Goal: Task Accomplishment & Management: Complete application form

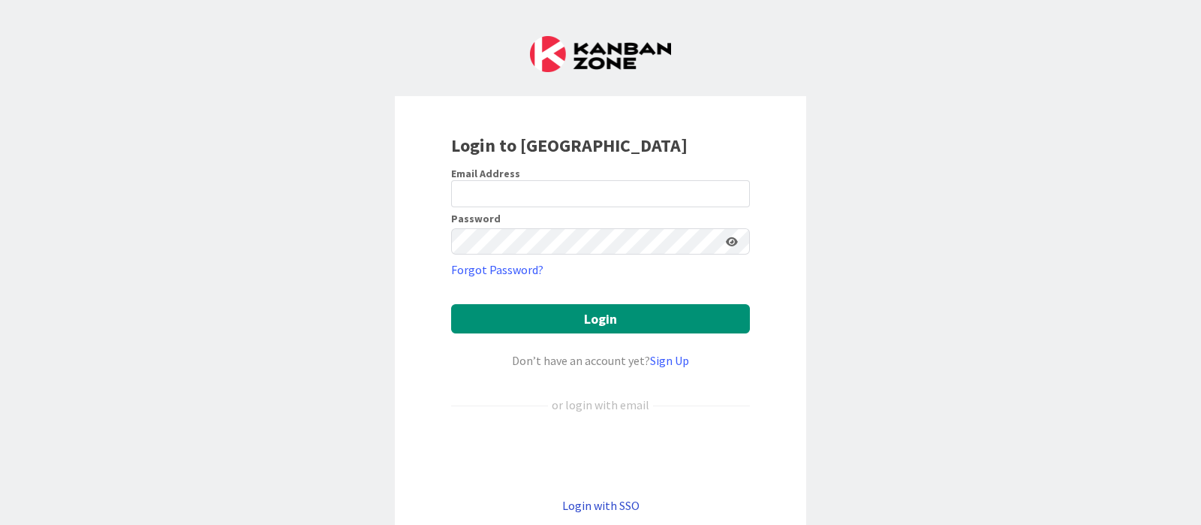
click at [601, 505] on link "Login with SSO" at bounding box center [600, 505] width 77 height 15
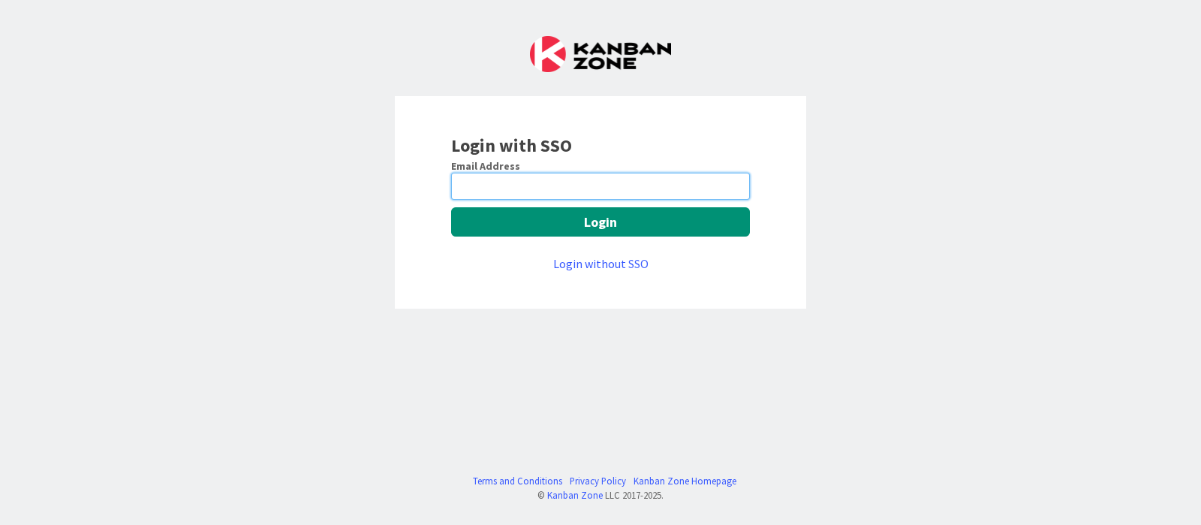
click at [604, 184] on input "email" at bounding box center [600, 186] width 299 height 27
type input "devanshi.jora@mrcglobal.com"
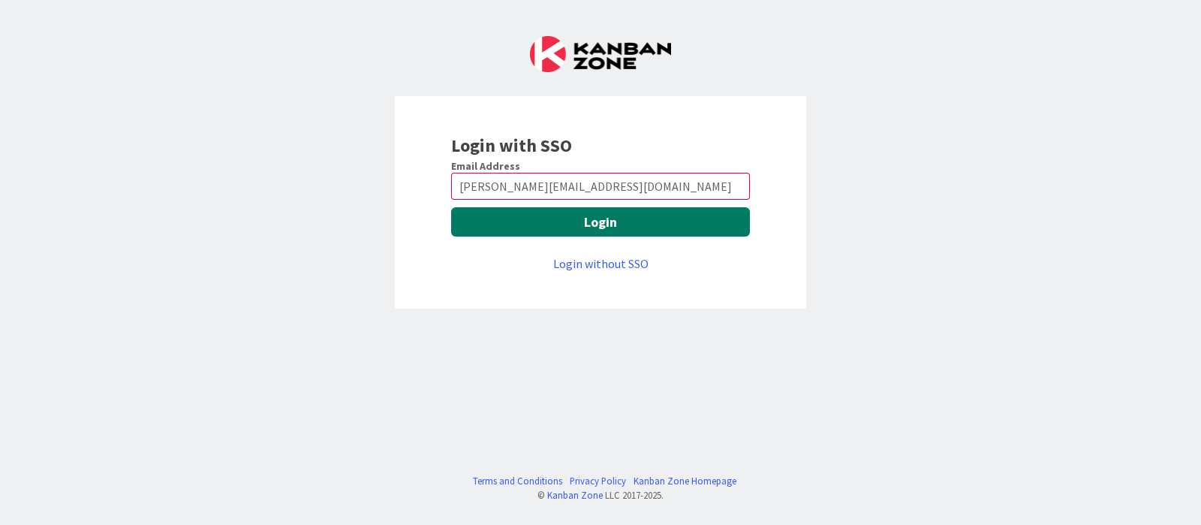
click at [609, 223] on button "Login" at bounding box center [600, 221] width 299 height 29
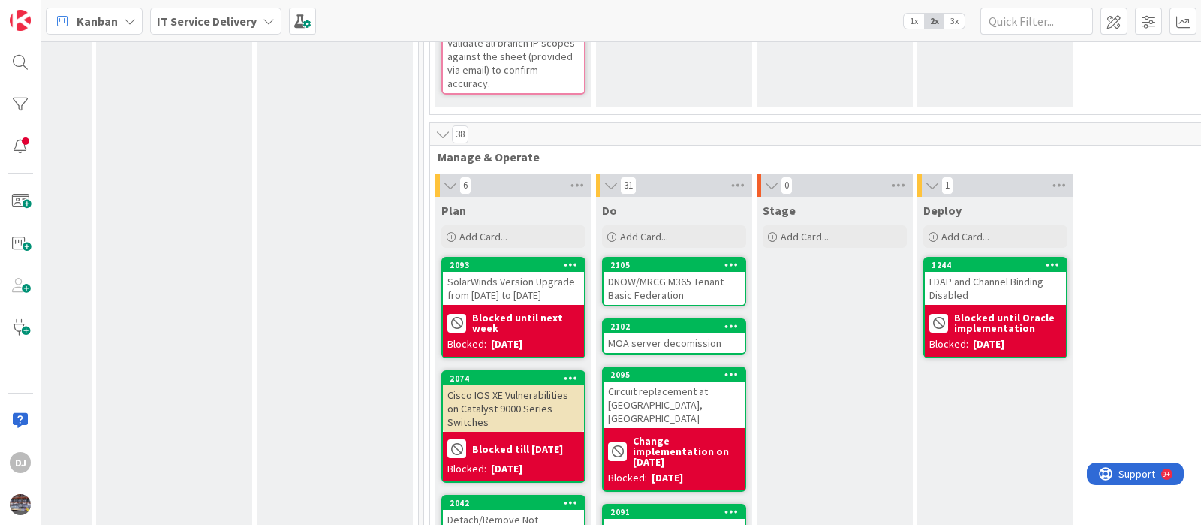
scroll to position [656, 438]
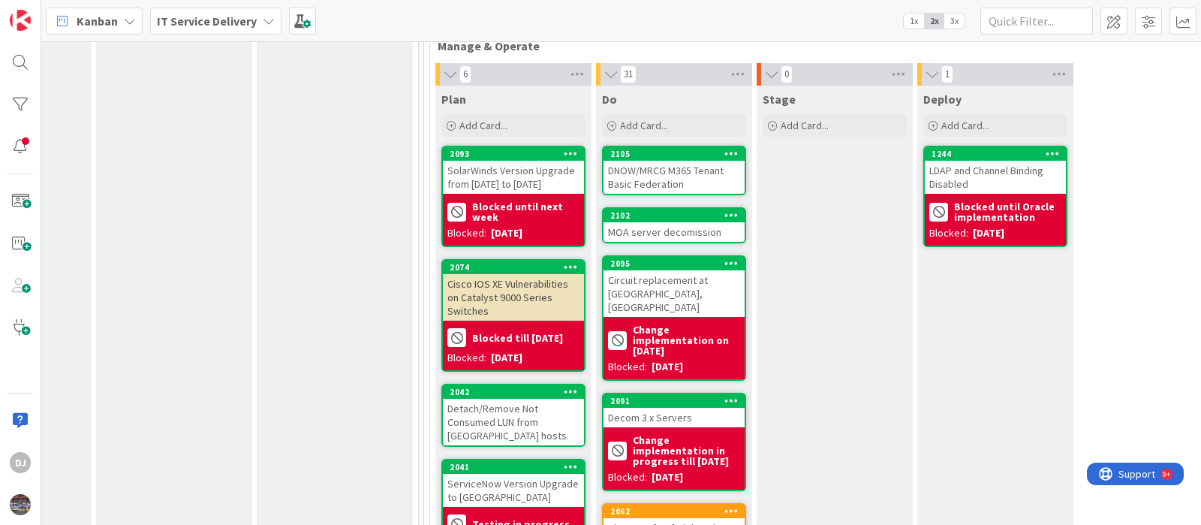
click at [712, 171] on div "DNOW/MRCG M365 Tenant Basic Federation" at bounding box center [674, 177] width 141 height 33
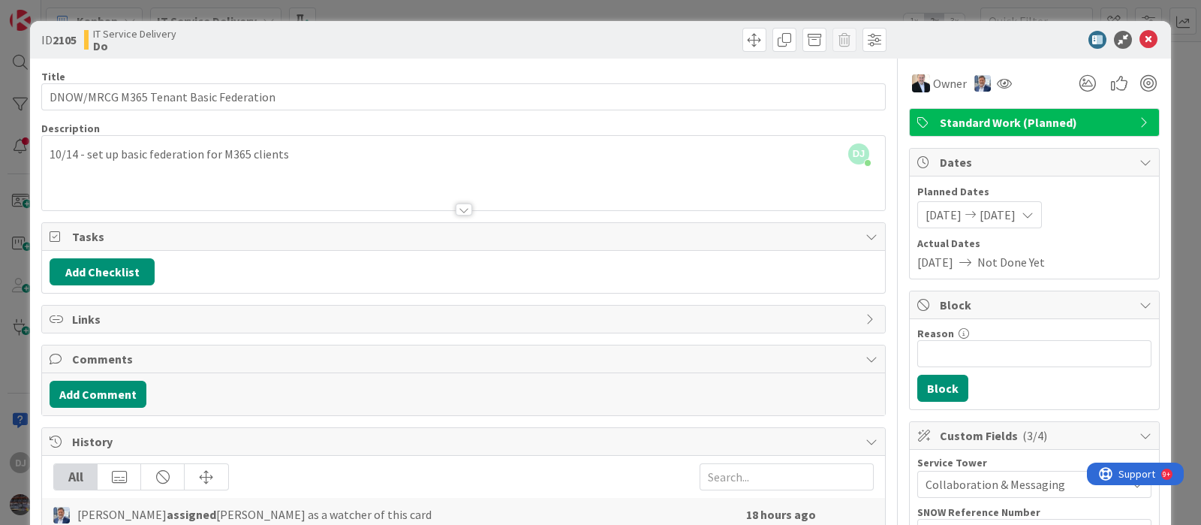
click at [541, 13] on div "ID 2105 IT Service Delivery Do Title 38 / 128 DNOW/MRCG M365 Tenant Basic Feder…" at bounding box center [600, 262] width 1201 height 525
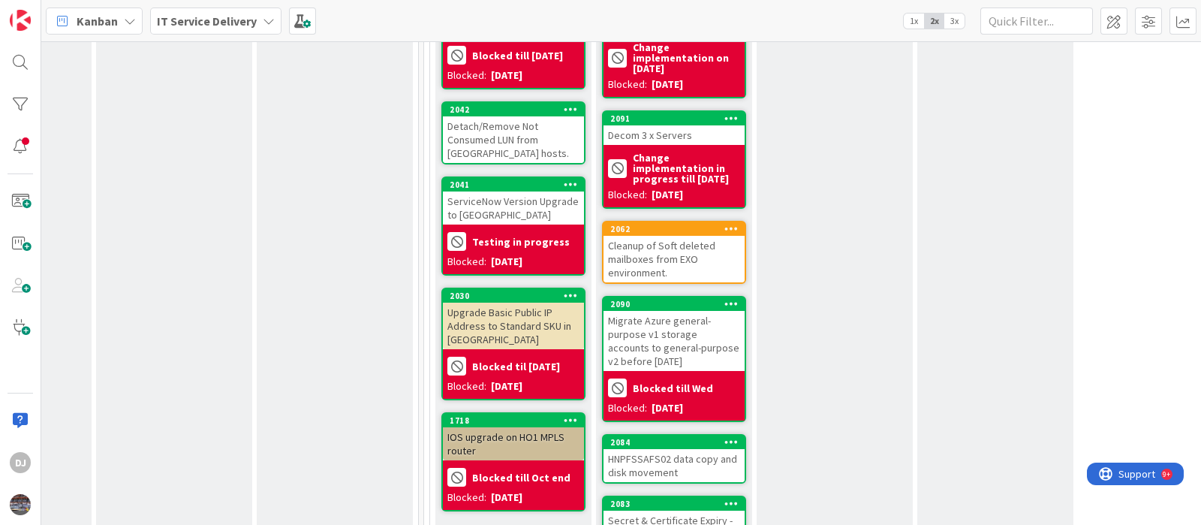
scroll to position [563, 438]
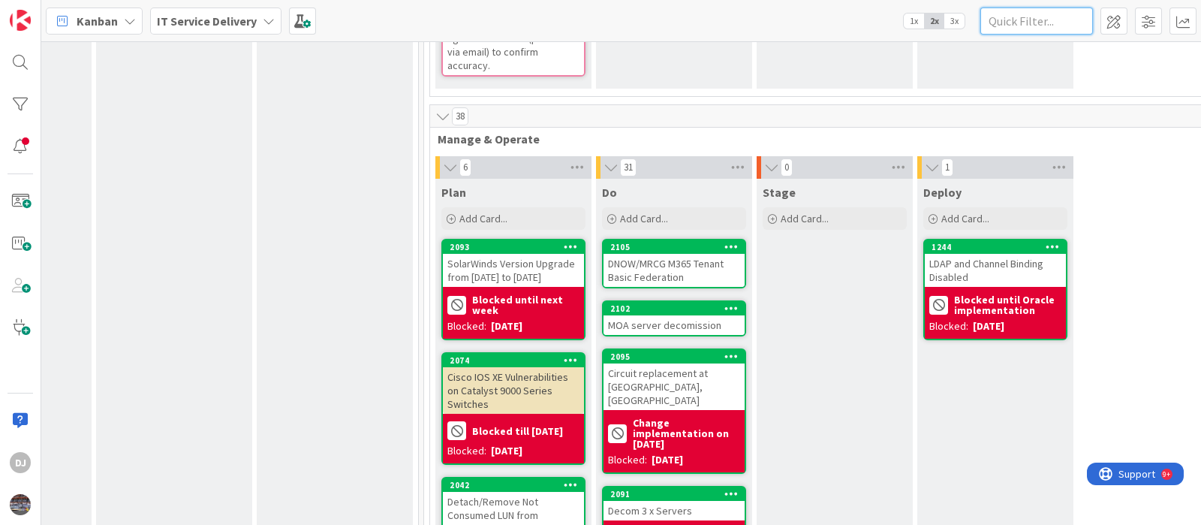
click at [1022, 24] on input "text" at bounding box center [1036, 21] width 113 height 27
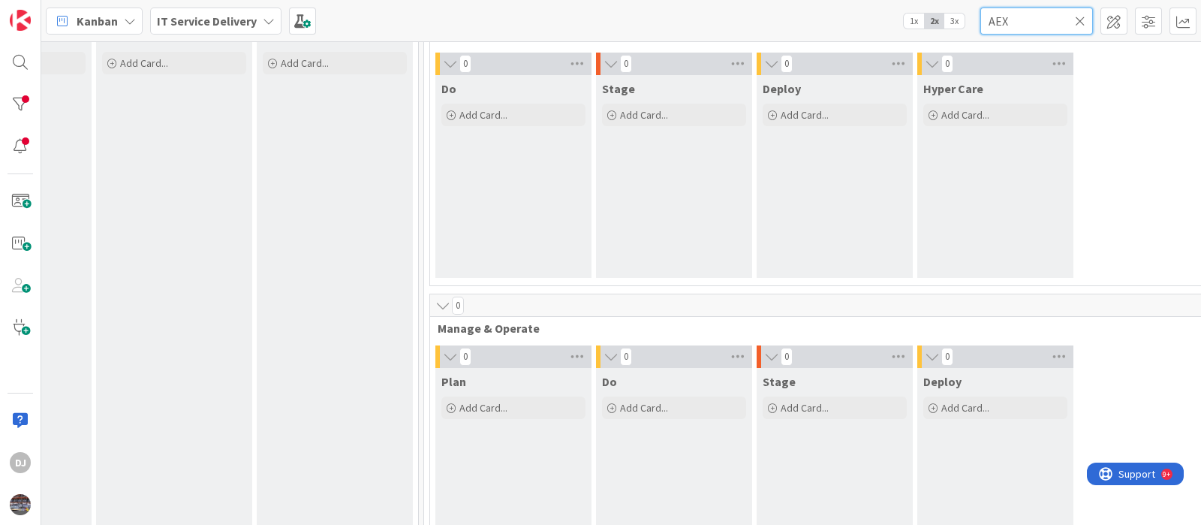
scroll to position [0, 438]
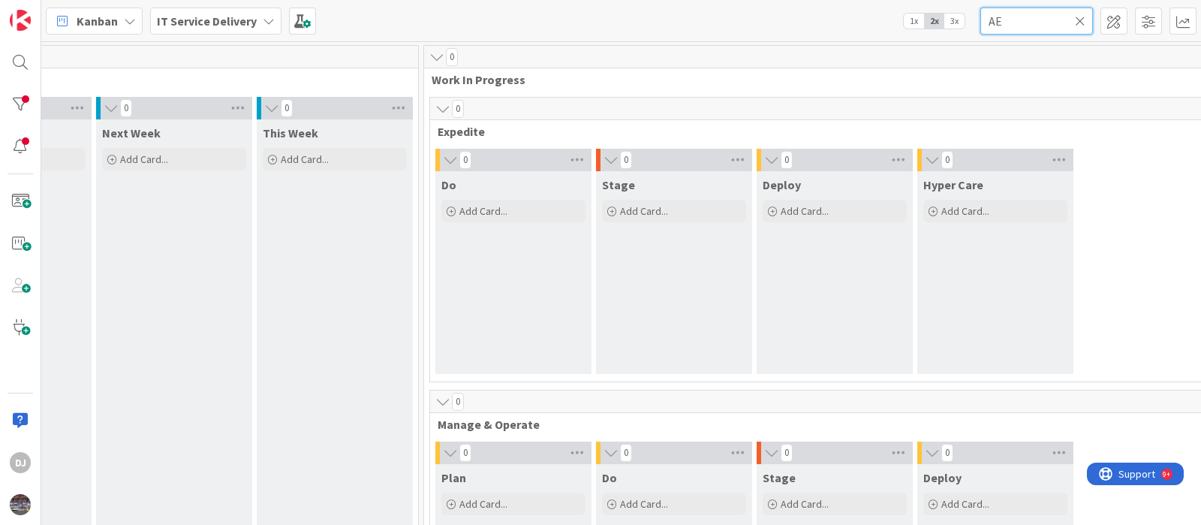
type input "A"
type input "l"
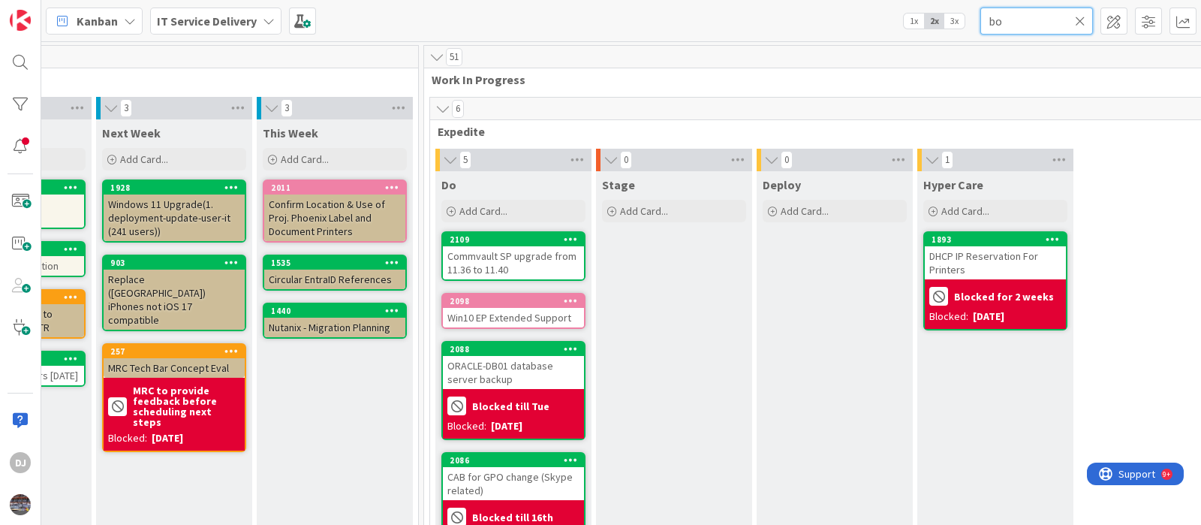
type input "bot"
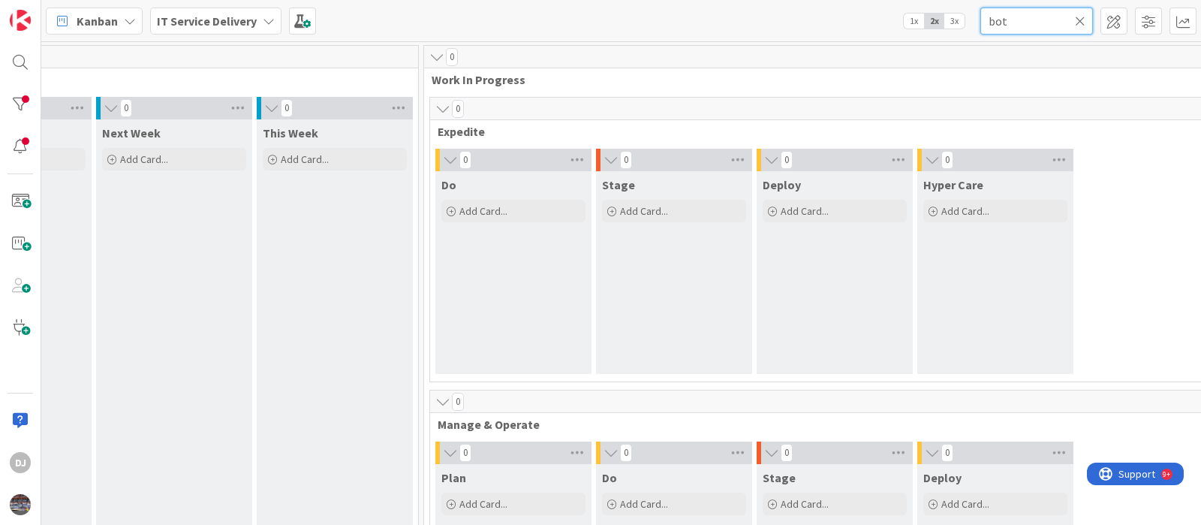
drag, startPoint x: 1035, startPoint y: 26, endPoint x: 827, endPoint y: 47, distance: 209.0
click at [851, 46] on div "Kanban IT Service Delivery 1x 2x 3x bot 0 Backlog Add Card... 0 News & Updates …" at bounding box center [621, 262] width 1160 height 525
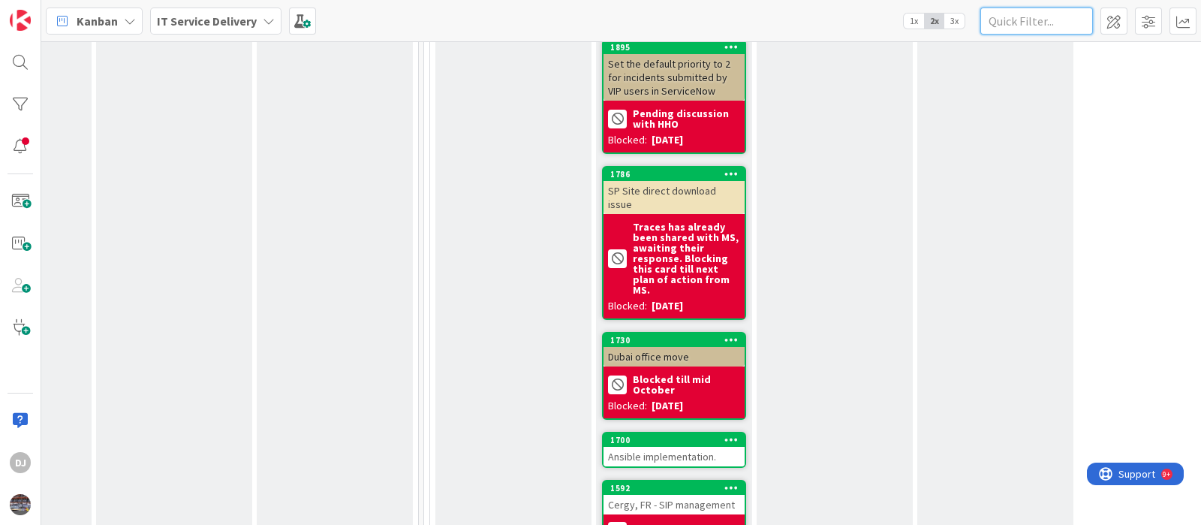
scroll to position [2720, 438]
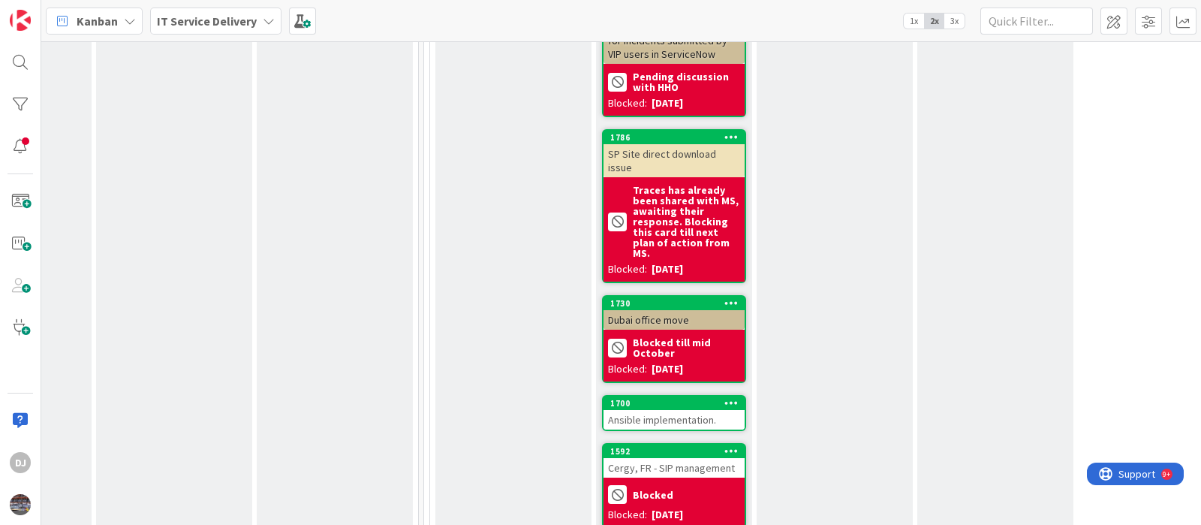
click at [691, 410] on div "Ansible implementation." at bounding box center [674, 420] width 141 height 20
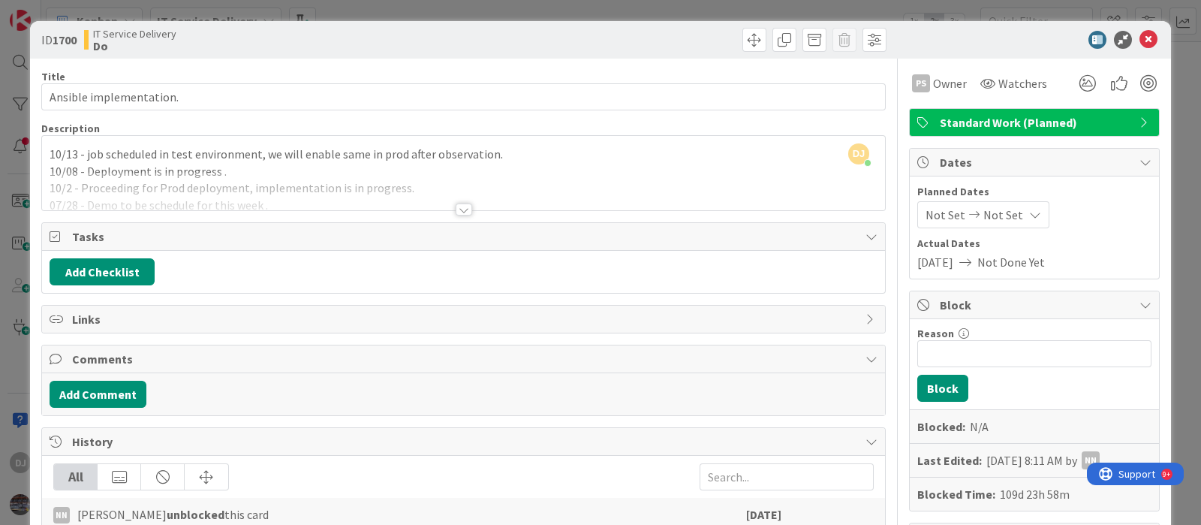
click at [398, 173] on div at bounding box center [463, 191] width 843 height 38
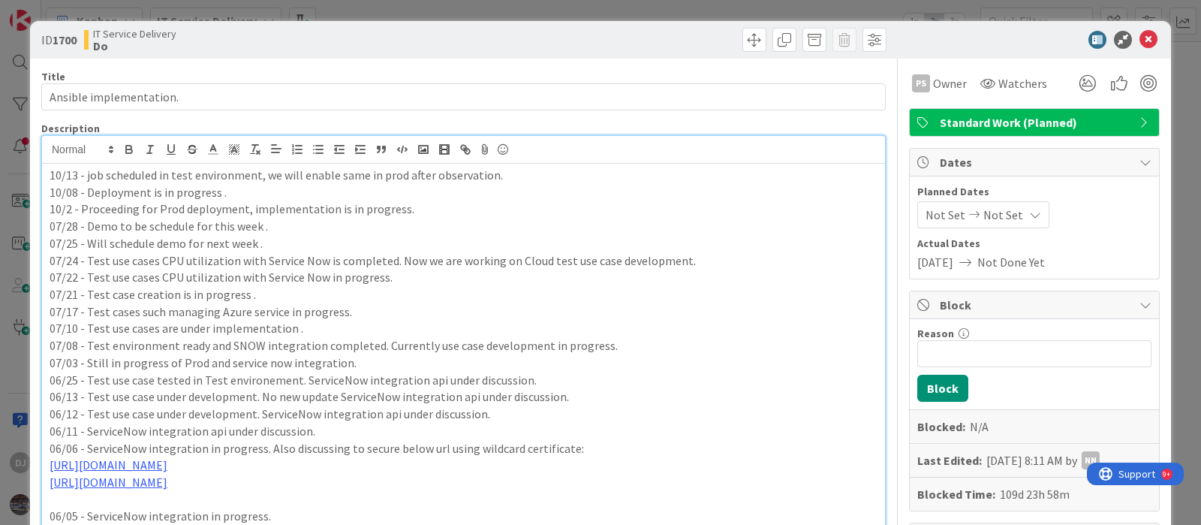
click at [539, 5] on div "ID 1700 IT Service Delivery Do Title 23 / 128 Ansible implementation. Descripti…" at bounding box center [600, 262] width 1201 height 525
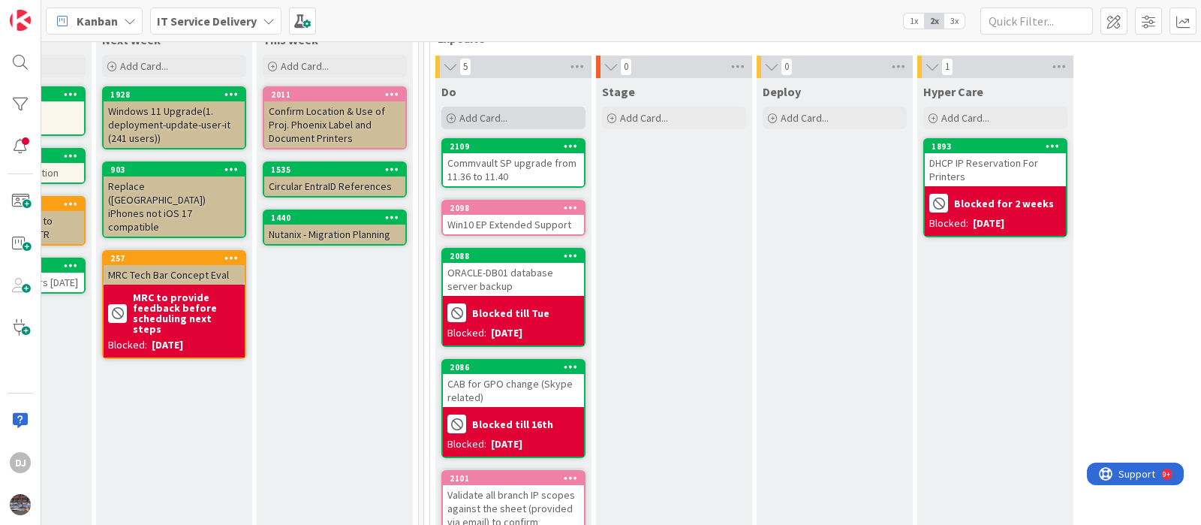
scroll to position [0, 438]
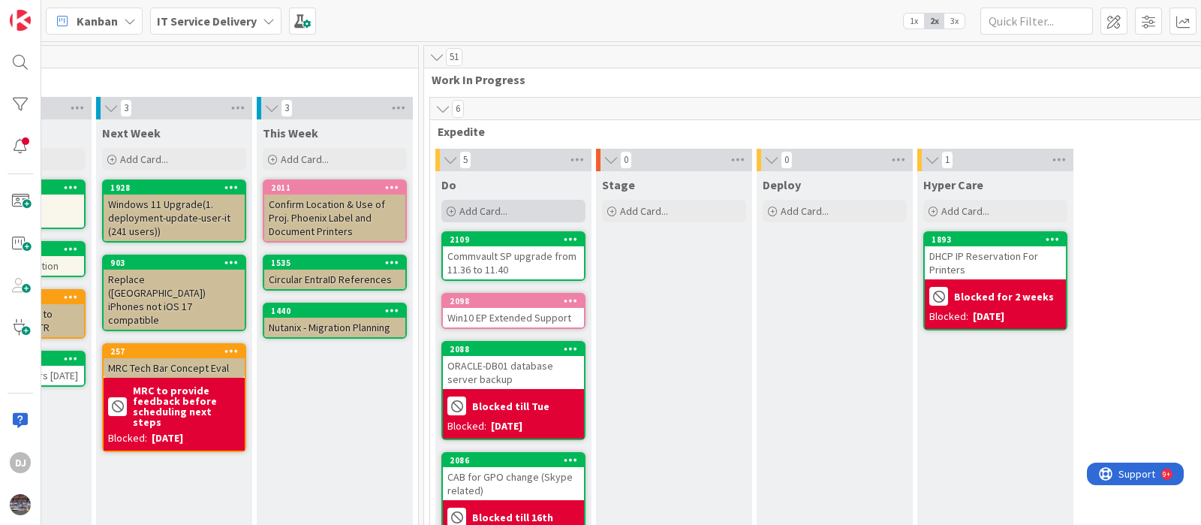
click at [537, 209] on div "Add Card..." at bounding box center [513, 211] width 144 height 23
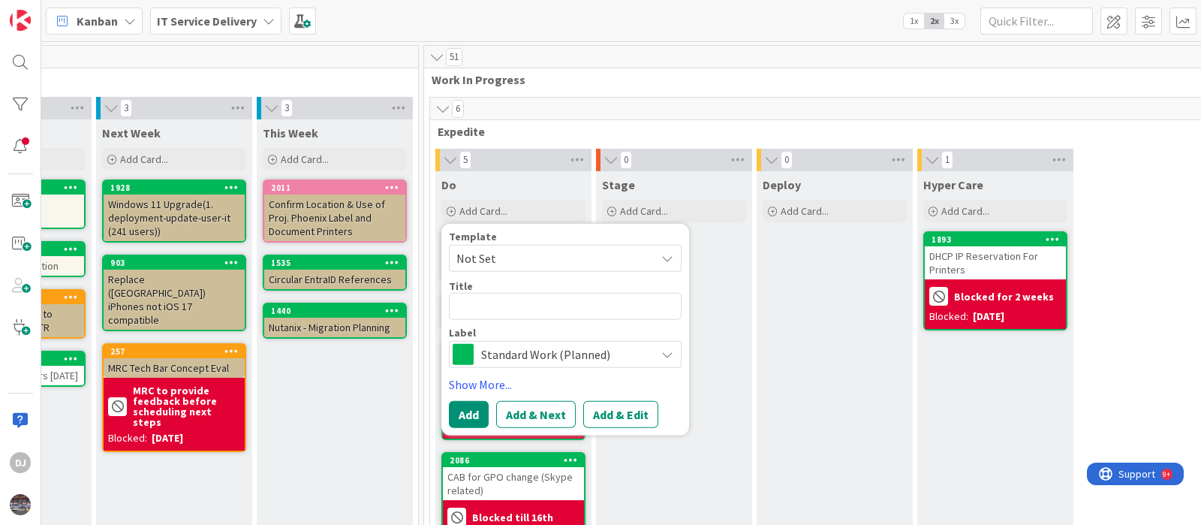
type textarea "x"
type textarea "A"
type textarea "x"
type textarea "AE"
type textarea "x"
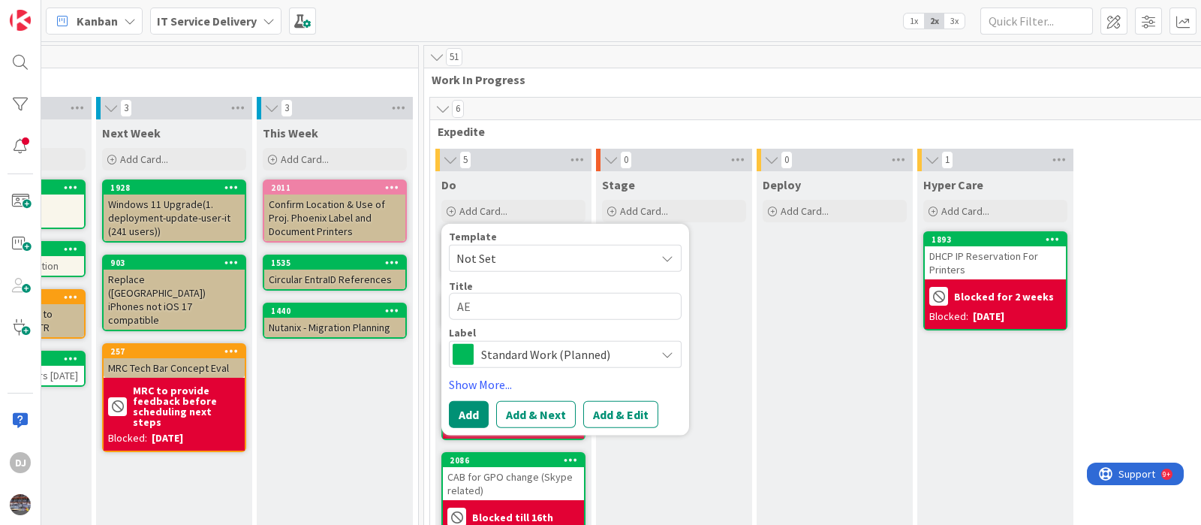
type textarea "AEX"
type textarea "x"
type textarea "AEX"
type textarea "x"
type textarea "AEX -"
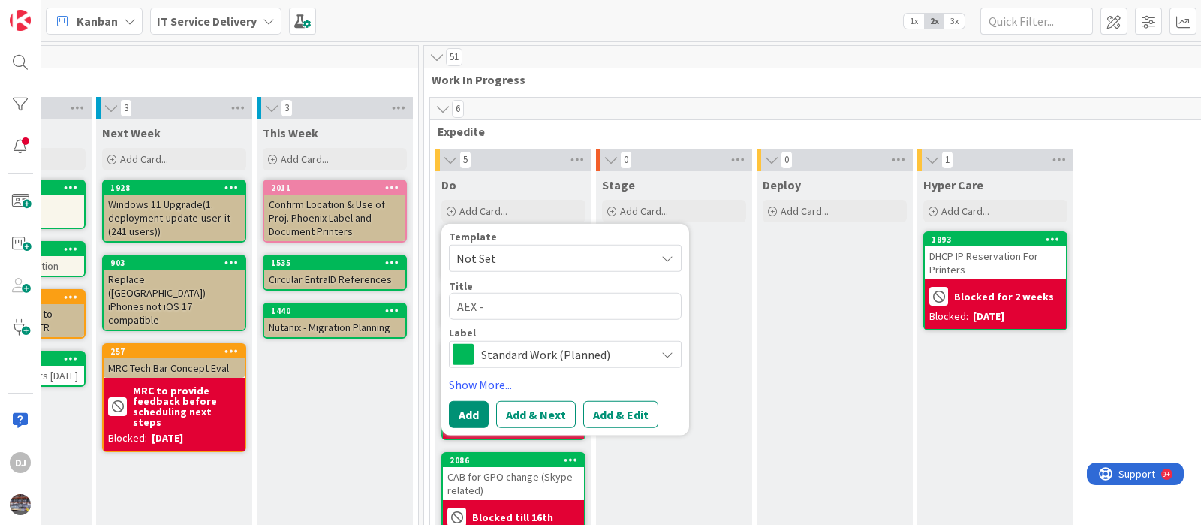
type textarea "x"
type textarea "AEX -"
type textarea "x"
type textarea "AEX - L"
type textarea "x"
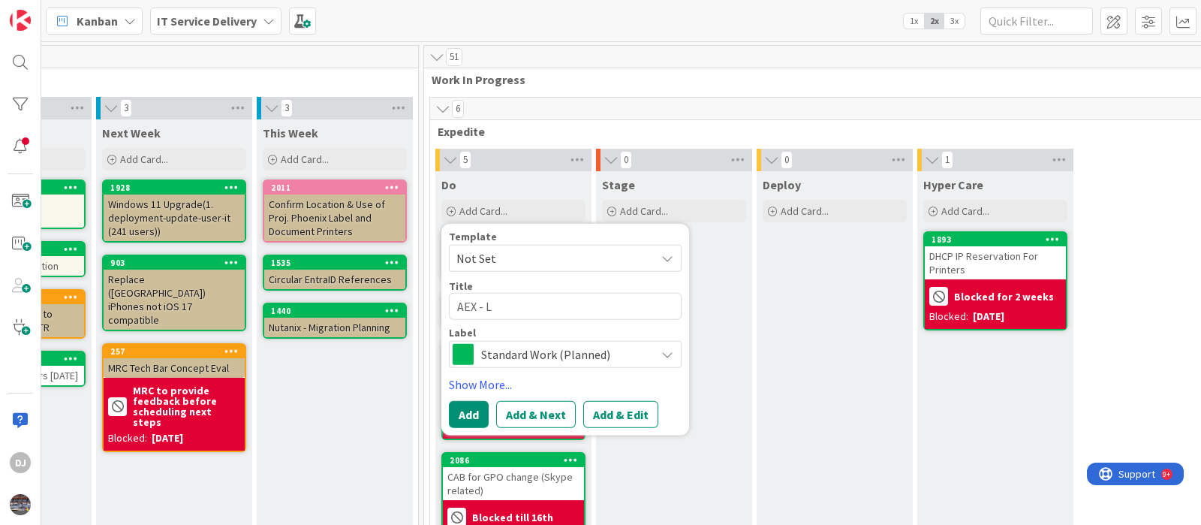
type textarea "AEX - Lu"
type textarea "x"
type textarea "AEX - Luc"
type textarea "x"
type textarea "AEX - [PERSON_NAME]"
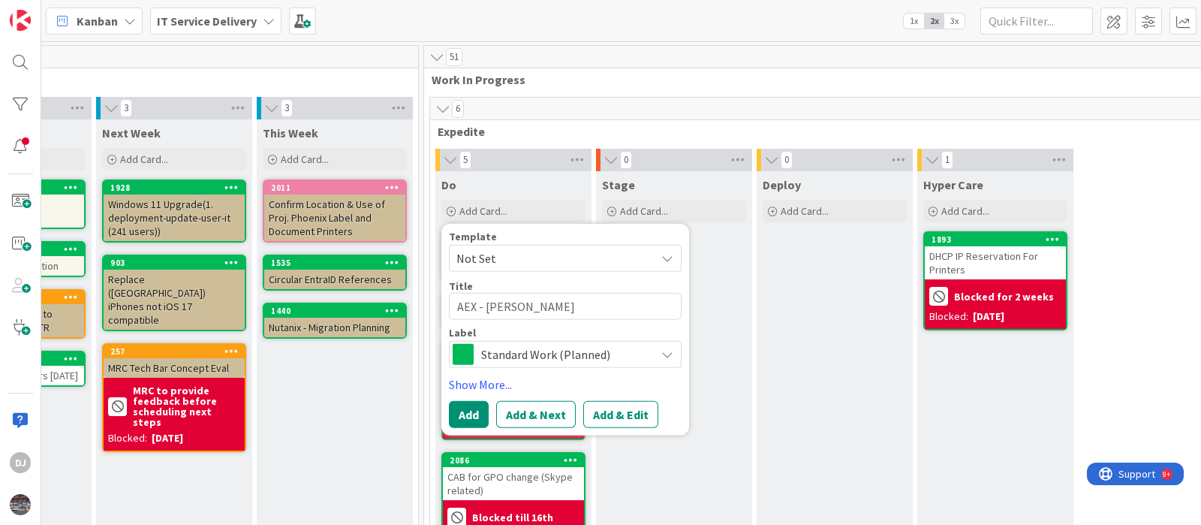
type textarea "x"
type textarea "AEX - [PERSON_NAME]"
type textarea "x"
type textarea "AEX - [PERSON_NAME]"
type textarea "x"
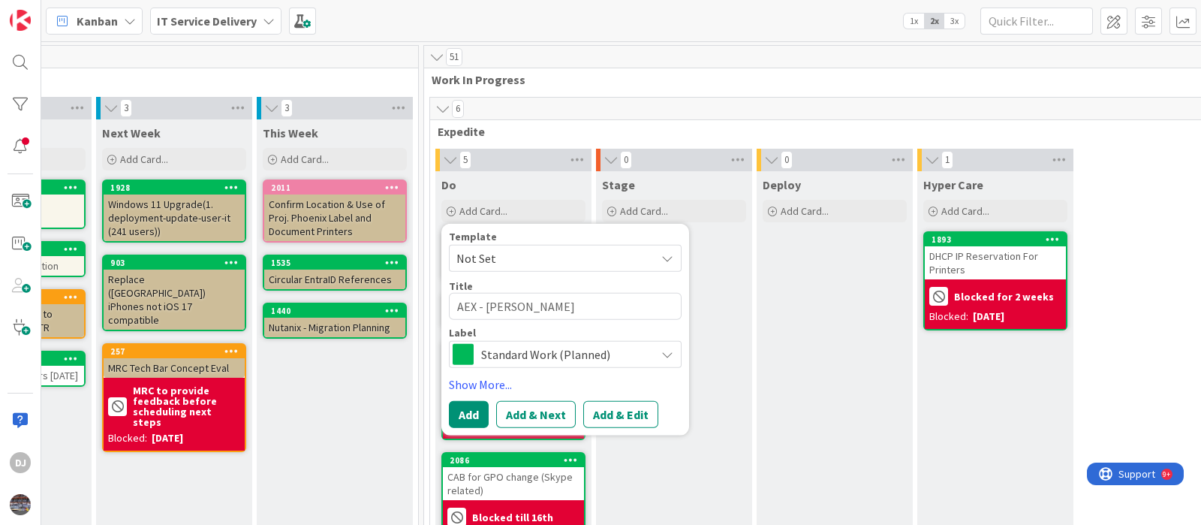
type textarea "AEX - [PERSON_NAME]"
type textarea "x"
type textarea "AEX - [PERSON_NAME]"
click at [623, 351] on span "Standard Work (Planned)" at bounding box center [564, 354] width 167 height 21
type textarea "x"
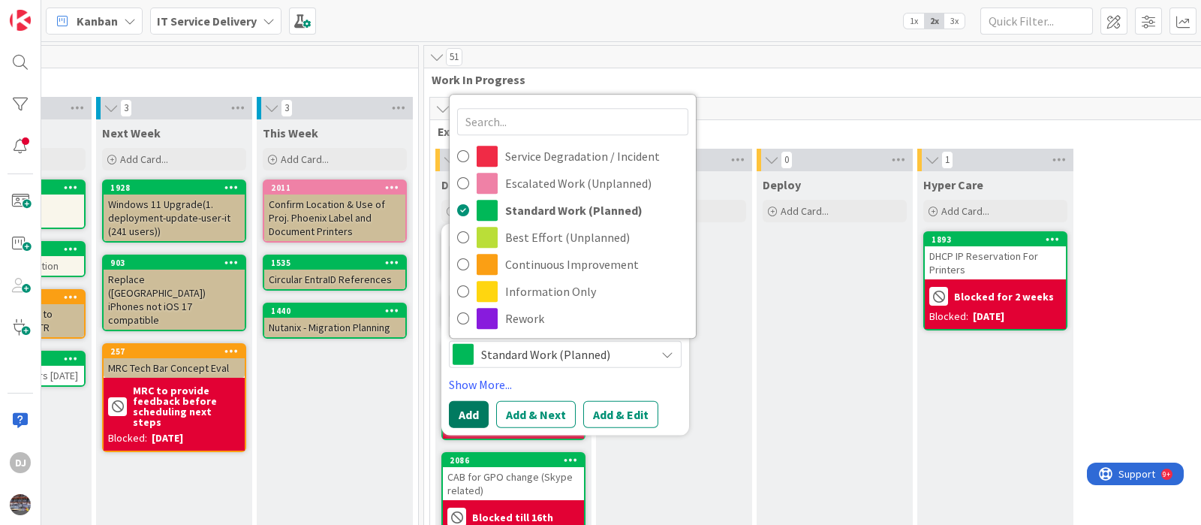
click at [481, 413] on button "Add" at bounding box center [469, 414] width 40 height 27
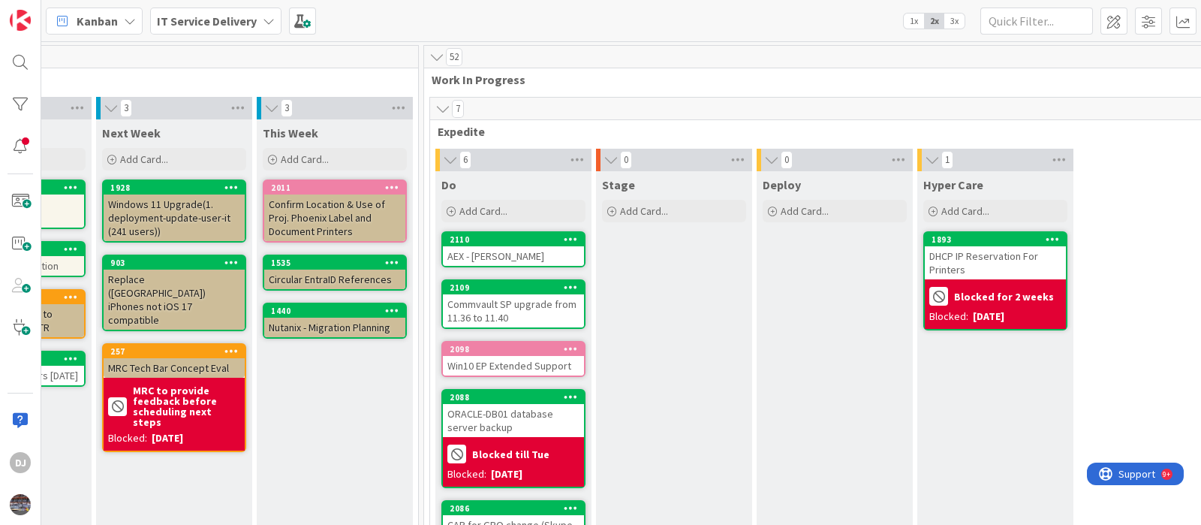
click at [510, 254] on div "AEX - [PERSON_NAME]" at bounding box center [513, 256] width 141 height 20
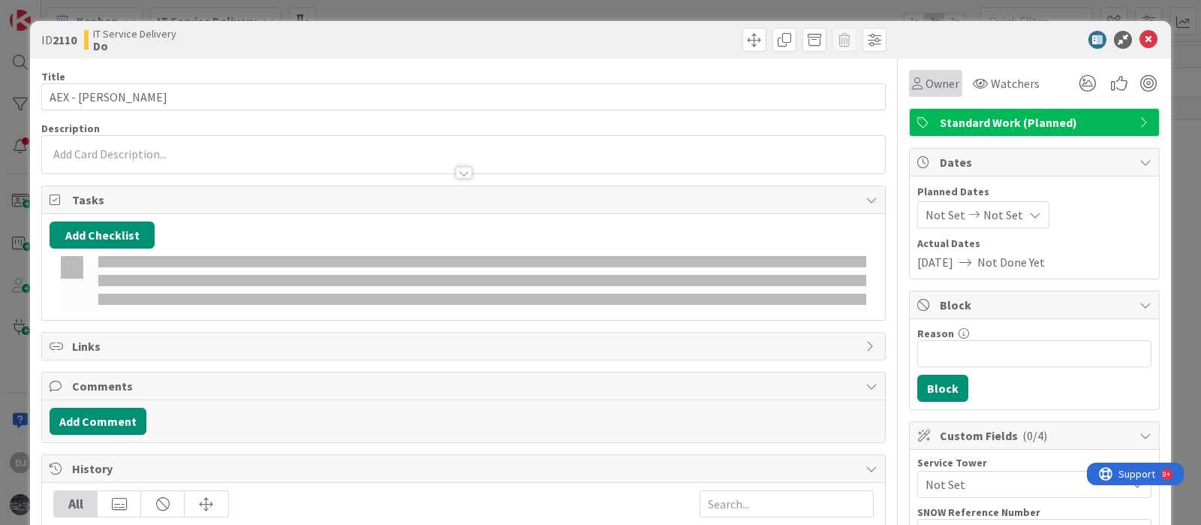
click at [909, 95] on div "Owner" at bounding box center [935, 83] width 53 height 27
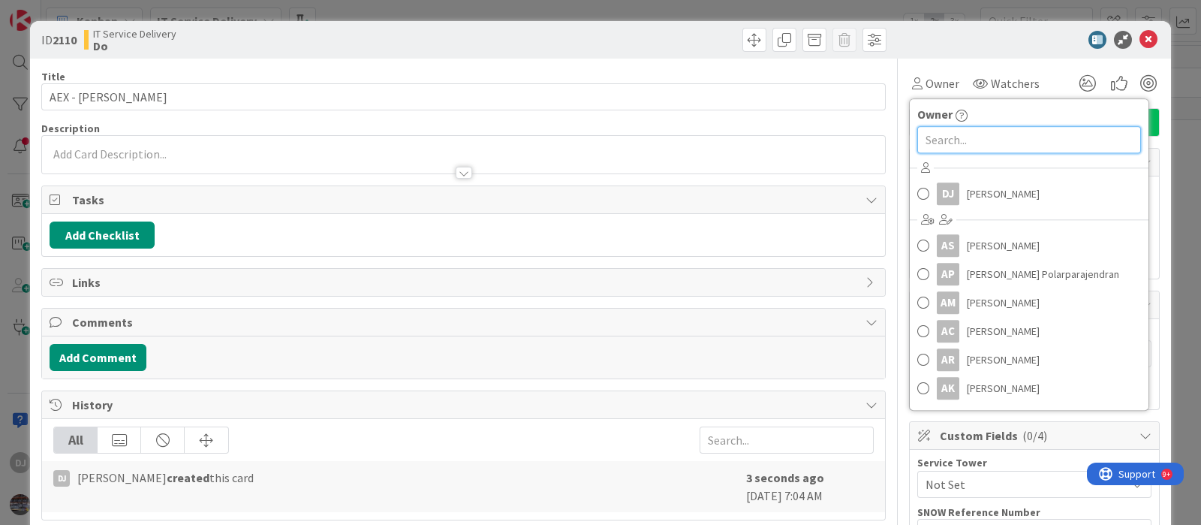
click at [932, 133] on input "text" at bounding box center [1029, 139] width 224 height 27
type input "sh"
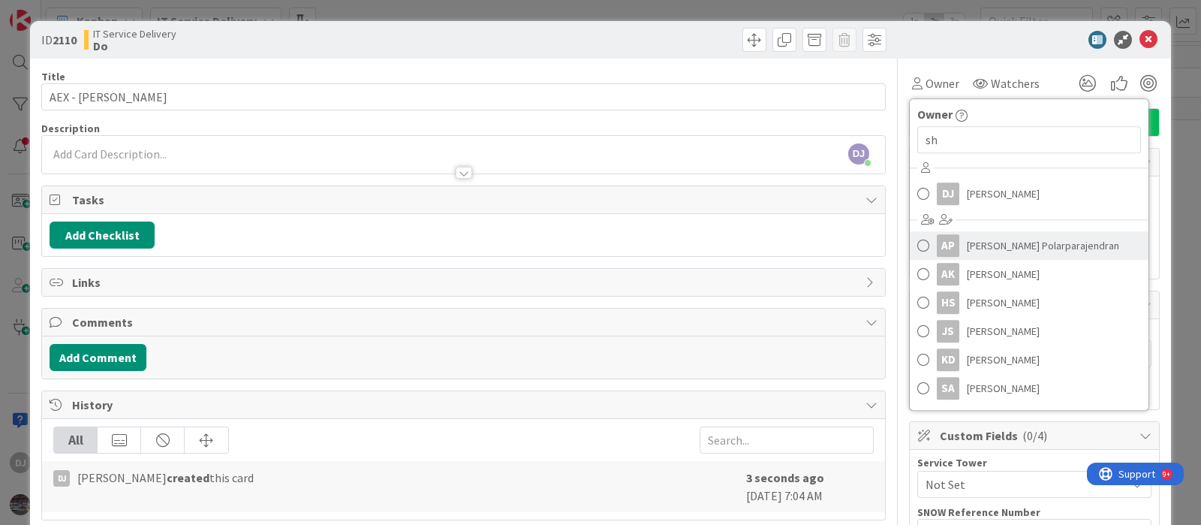
click at [937, 242] on div "AP" at bounding box center [948, 245] width 23 height 23
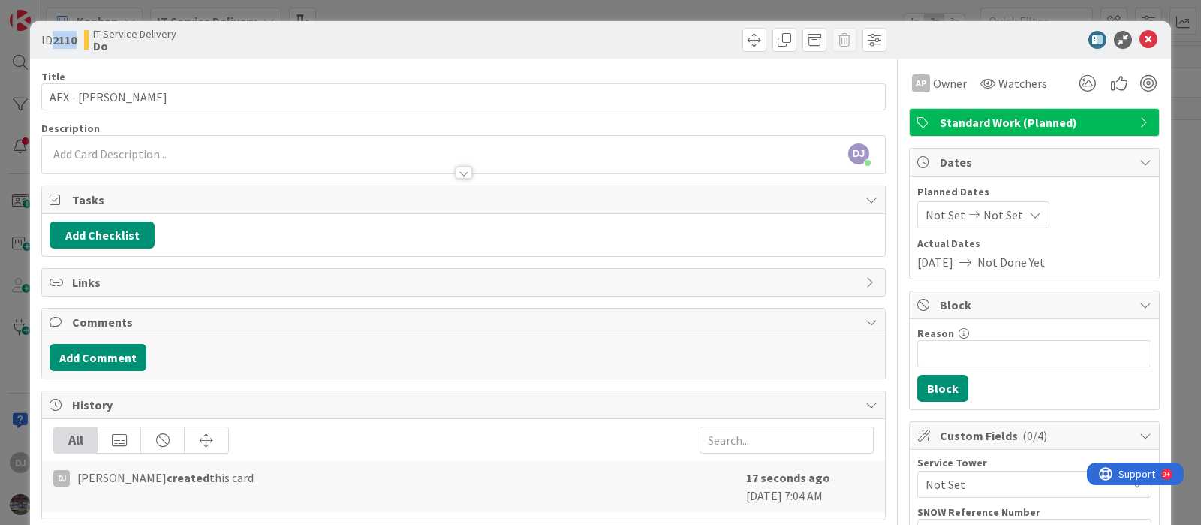
drag, startPoint x: 76, startPoint y: 42, endPoint x: 56, endPoint y: 50, distance: 21.6
click at [56, 50] on div "ID 2110 IT Service Delivery Do" at bounding box center [250, 40] width 419 height 24
copy b "2110"
click at [343, 6] on div "ID 2110 IT Service Delivery Do Title 14 / 128 AEX - [PERSON_NAME] Bot Descripti…" at bounding box center [600, 262] width 1201 height 525
